Goal: Transaction & Acquisition: Purchase product/service

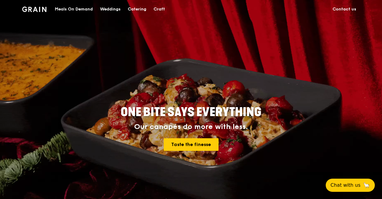
click at [91, 10] on div "Meals On Demand" at bounding box center [74, 9] width 38 height 18
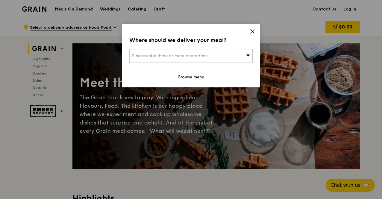
click at [254, 27] on div "Where should we deliver your meal? Please enter three or more characters Browse…" at bounding box center [191, 55] width 138 height 63
click at [252, 31] on icon at bounding box center [252, 32] width 4 height 4
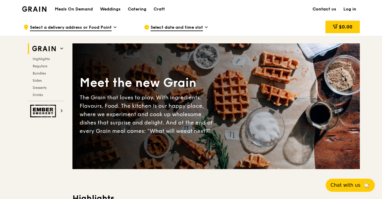
click at [325, 9] on link "Contact us" at bounding box center [324, 9] width 31 height 18
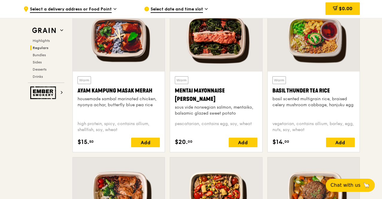
scroll to position [546, 0]
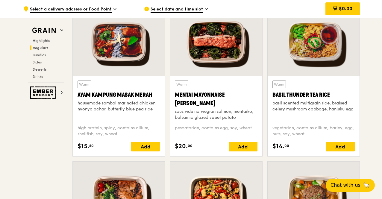
click at [265, 135] on div "Warm Basil Thunder Tea Rice basil scented multigrain rice, braised celery mushr…" at bounding box center [313, 84] width 97 height 154
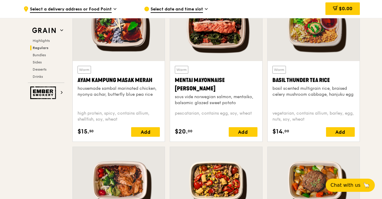
scroll to position [560, 0]
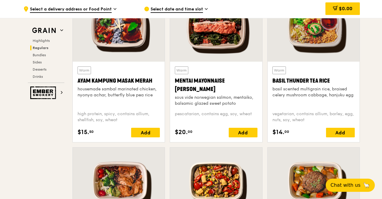
click at [305, 54] on div at bounding box center [313, 28] width 92 height 68
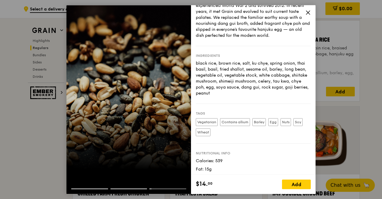
scroll to position [0, 0]
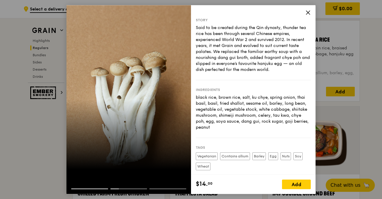
click at [308, 12] on icon at bounding box center [308, 13] width 4 height 4
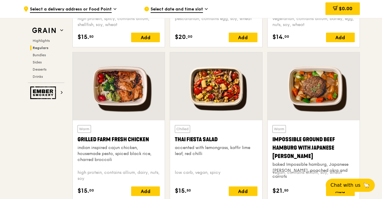
scroll to position [655, 0]
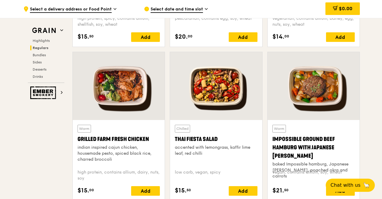
click at [134, 111] on div at bounding box center [119, 86] width 92 height 68
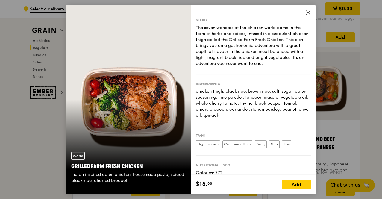
click at [307, 12] on icon at bounding box center [308, 13] width 4 height 4
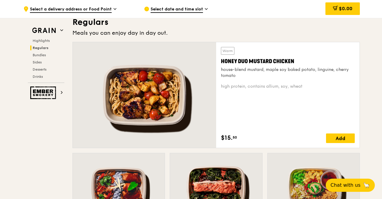
scroll to position [398, 0]
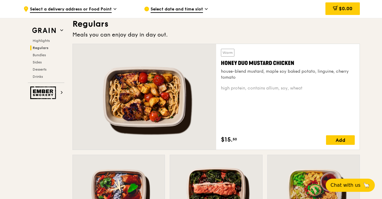
click at [155, 91] on div at bounding box center [144, 97] width 143 height 106
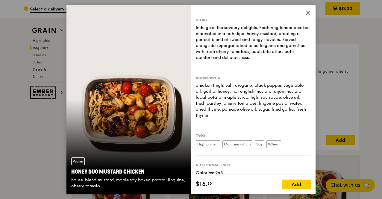
click at [308, 15] on icon at bounding box center [307, 12] width 5 height 5
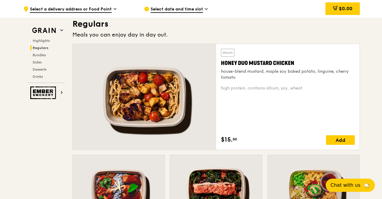
click at [163, 112] on div at bounding box center [144, 97] width 143 height 106
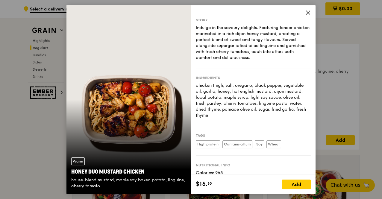
click at [304, 16] on div "Story Indulge in the savoury delights. Featuring tender chicken marinated in a …" at bounding box center [253, 90] width 124 height 170
click at [309, 13] on icon at bounding box center [308, 13] width 4 height 4
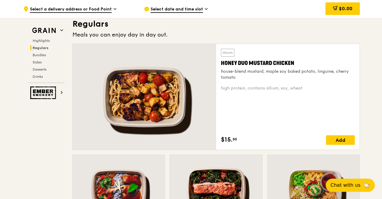
click at [299, 65] on div "Honey Duo Mustard Chicken" at bounding box center [288, 63] width 134 height 8
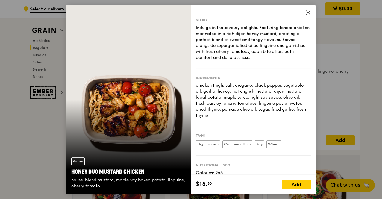
click at [308, 13] on icon at bounding box center [308, 13] width 4 height 4
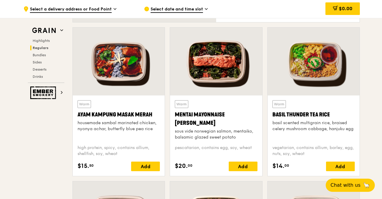
scroll to position [516, 0]
